Goal: Communication & Community: Answer question/provide support

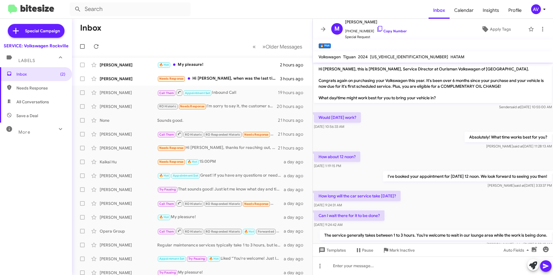
scroll to position [53, 0]
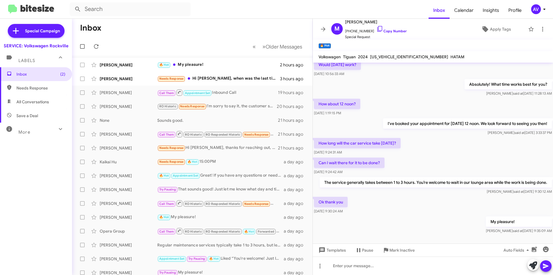
click at [541, 9] on icon at bounding box center [544, 9] width 7 height 7
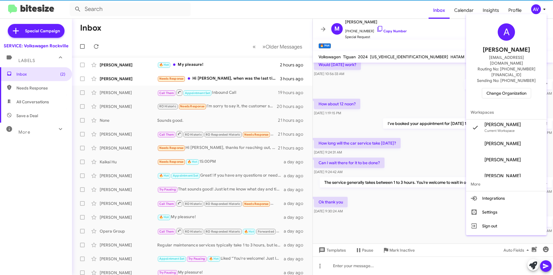
click at [517, 88] on span "Change Organization" at bounding box center [507, 93] width 40 height 10
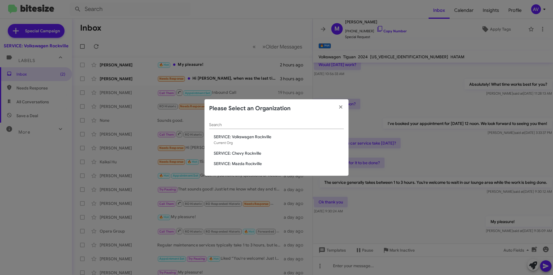
click at [516, 83] on modal-container "Please Select an Organization Search SERVICE: Volkswagen Rockville Current Org …" at bounding box center [276, 137] width 553 height 275
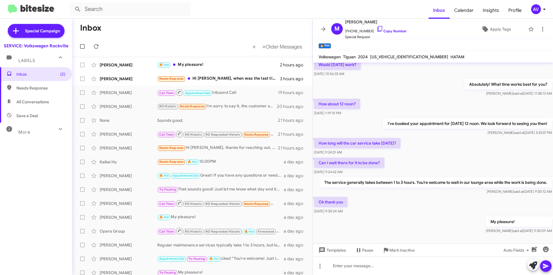
click at [535, 8] on div "AV" at bounding box center [537, 9] width 10 height 10
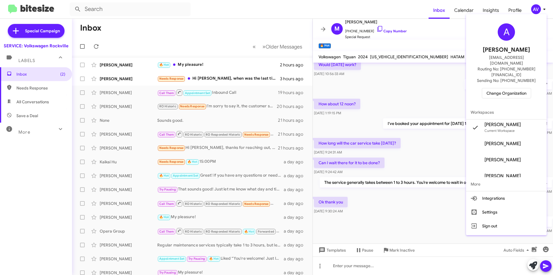
click at [507, 88] on span "Change Organization" at bounding box center [507, 93] width 40 height 10
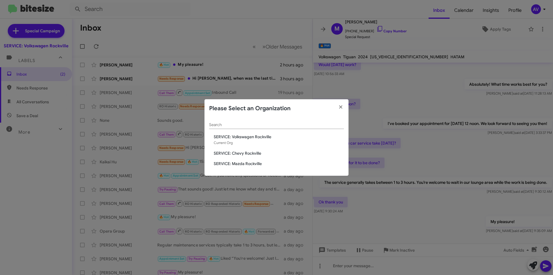
click at [253, 151] on span "SERVICE: Chevy Rockville" at bounding box center [279, 153] width 130 height 6
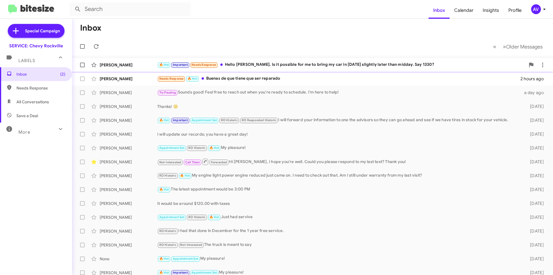
click at [284, 67] on div "🔥 Hot Important Needs Response Hello [PERSON_NAME]. Is it possible for me to br…" at bounding box center [341, 64] width 368 height 7
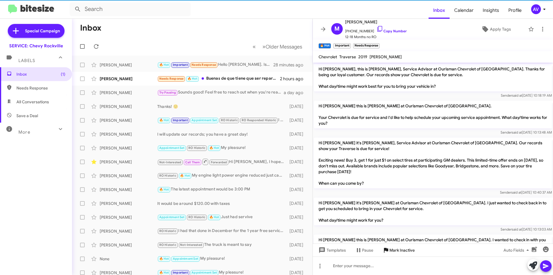
scroll to position [202, 0]
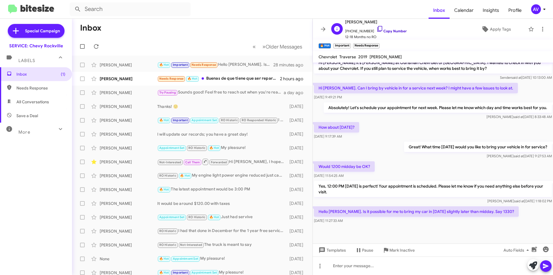
click at [377, 28] on icon at bounding box center [380, 28] width 7 height 7
click at [534, 268] on icon at bounding box center [534, 265] width 8 height 8
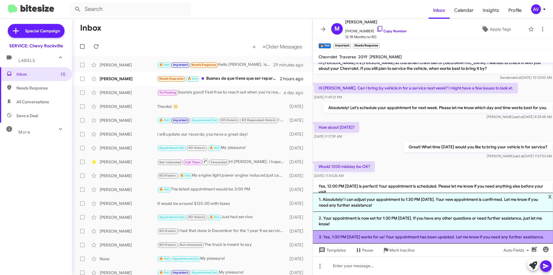
click at [383, 237] on li "3. Yes, 1:30 PM [DATE] works for us! Your appointment has been updated. Let me …" at bounding box center [433, 236] width 240 height 13
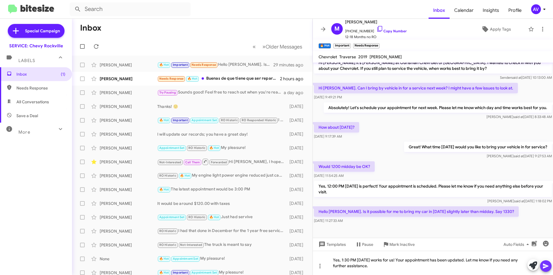
click at [547, 265] on icon at bounding box center [545, 265] width 5 height 5
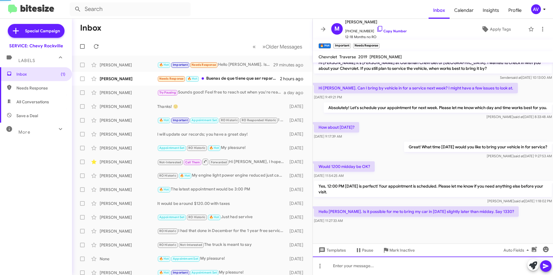
scroll to position [0, 0]
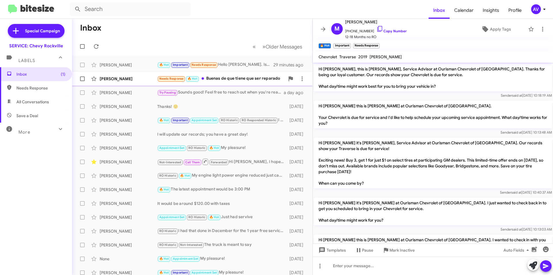
click at [209, 76] on div "Needs Response 🔥 Hot Buenas de que tiene que ser reparado" at bounding box center [221, 78] width 128 height 7
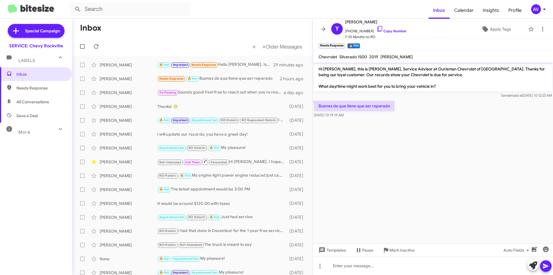
click at [528, 268] on div at bounding box center [540, 265] width 24 height 13
click at [530, 266] on icon at bounding box center [534, 265] width 8 height 8
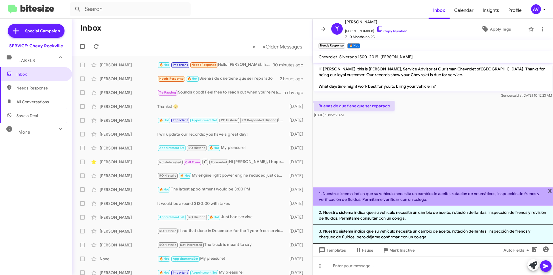
click at [396, 202] on li "1. Nuestro sistema indica que su vehículo necesita un cambio de aceite, rotació…" at bounding box center [433, 196] width 240 height 19
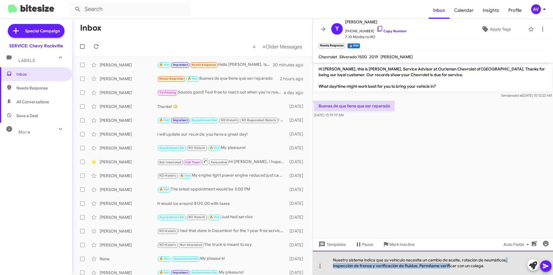
drag, startPoint x: 506, startPoint y: 259, endPoint x: 441, endPoint y: 286, distance: 70.0
click at [441, 274] on html "Inbox Calendar Insights Profile AV Special Campaign SERVICE: Chevy Rockville La…" at bounding box center [276, 137] width 553 height 275
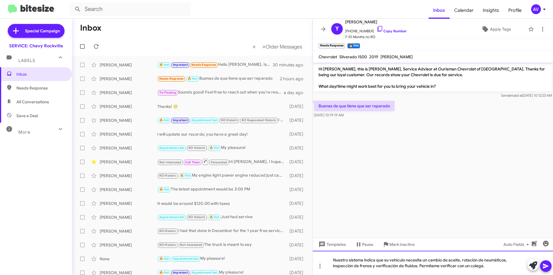
click at [504, 270] on div "Nuestro sistema indica que su vehículo necesita un cambio de aceite, rotación d…" at bounding box center [433, 263] width 240 height 24
click at [532, 267] on icon at bounding box center [534, 265] width 8 height 8
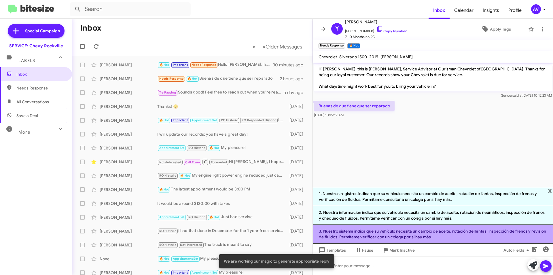
click at [477, 238] on li "3. Nuestro sistema indica que su vehículo necesita un cambio de aceite, rotació…" at bounding box center [433, 234] width 240 height 19
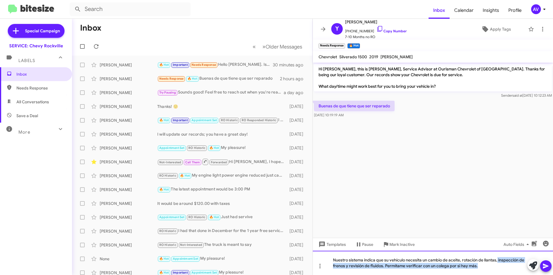
drag, startPoint x: 498, startPoint y: 259, endPoint x: 509, endPoint y: 286, distance: 28.9
click at [509, 274] on html "Inbox Calendar Insights Profile AV Special Campaign SERVICE: Chevy Rockville La…" at bounding box center [276, 137] width 553 height 275
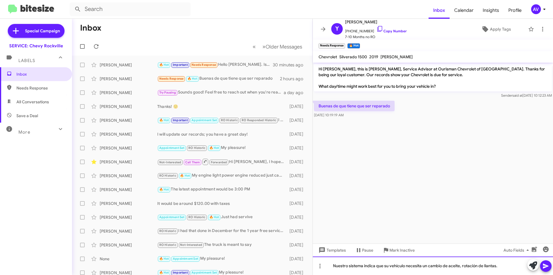
click at [463, 266] on div "Nuestro sistema indica que su vehículo necesita un cambio de aceite, rotación d…" at bounding box center [433, 265] width 240 height 18
click at [545, 266] on icon at bounding box center [546, 265] width 7 height 7
